Goal: Go to known website: Go to known website

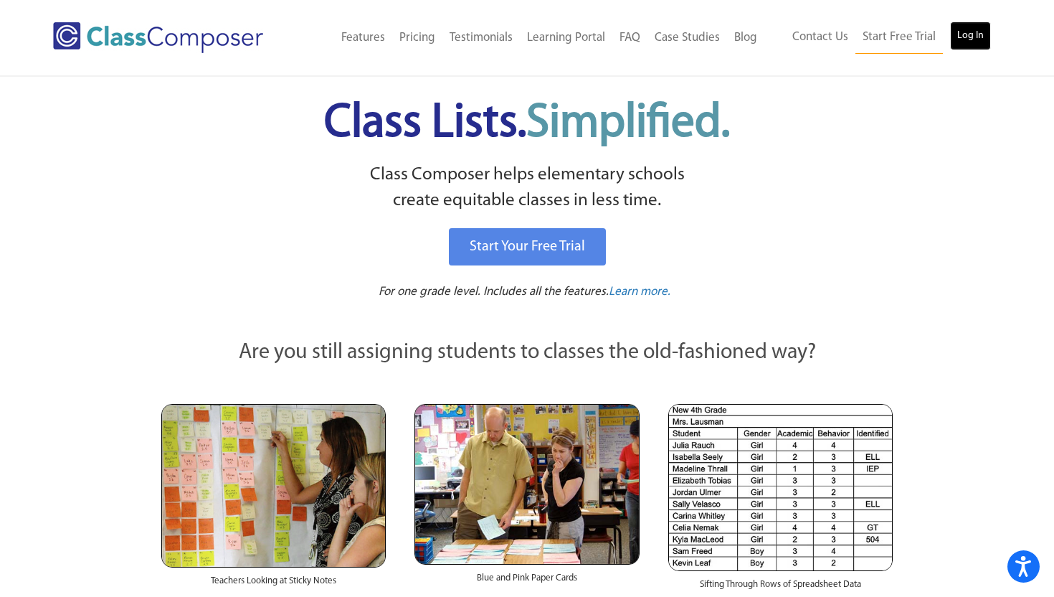
click at [973, 39] on link "Log In" at bounding box center [970, 36] width 41 height 29
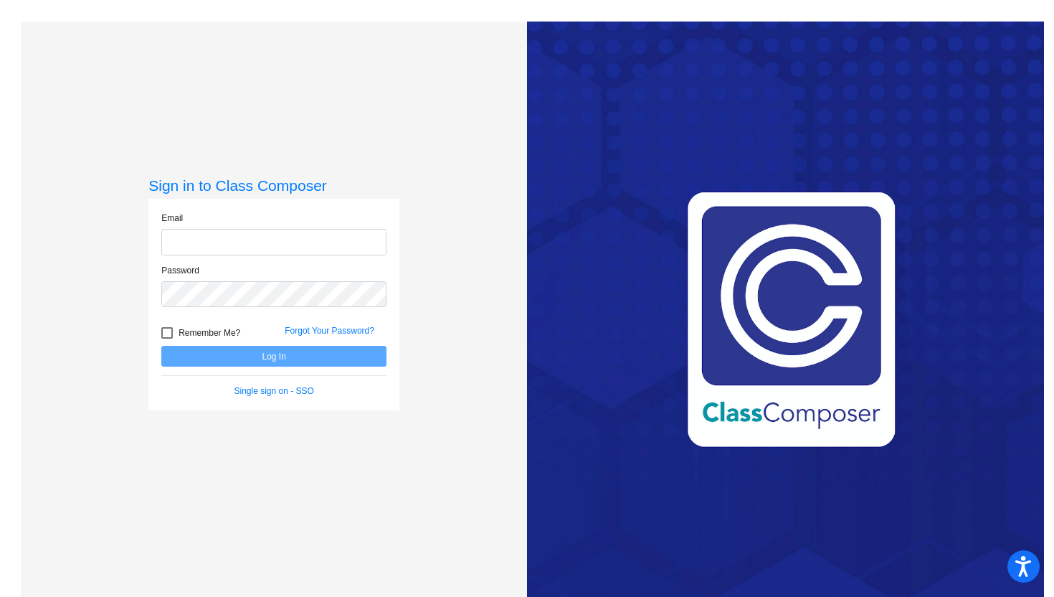
type input "[EMAIL_ADDRESS][DOMAIN_NAME]"
click at [283, 358] on button "Log In" at bounding box center [273, 356] width 225 height 21
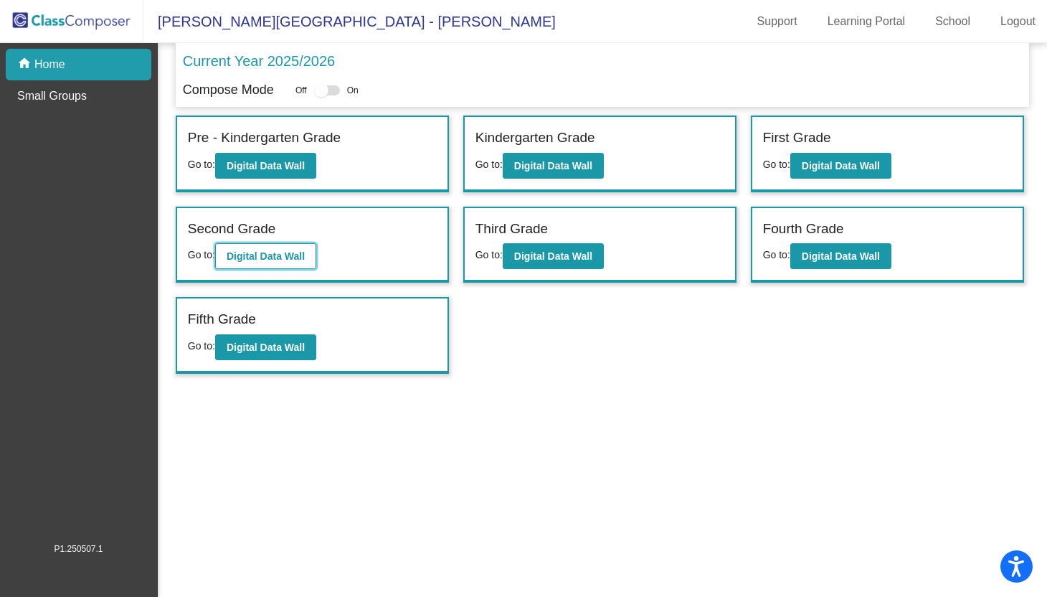
click at [283, 250] on b "Digital Data Wall" at bounding box center [266, 255] width 78 height 11
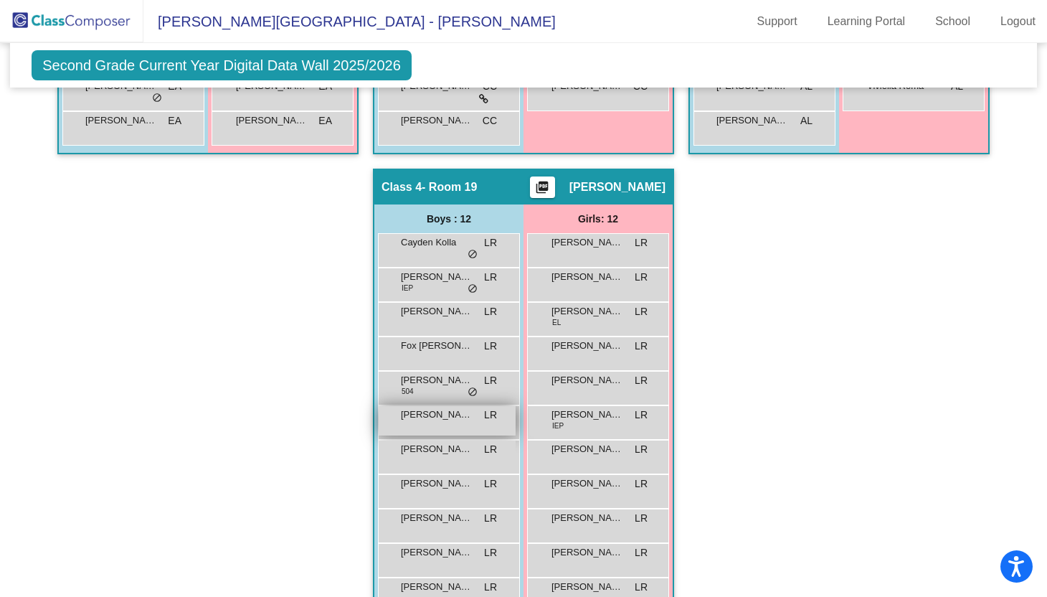
scroll to position [699, 0]
